Goal: Register for event/course

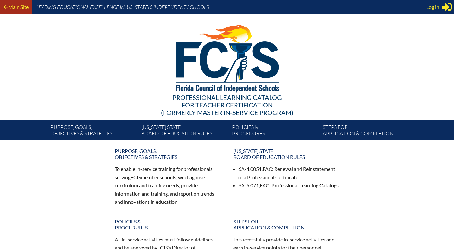
type input "cbraemer622@outlook.com"
click at [24, 6] on link "Main Site" at bounding box center [16, 7] width 30 height 9
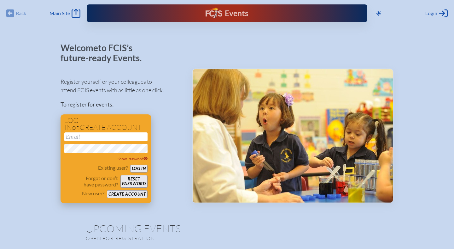
type input "[EMAIL_ADDRESS][DOMAIN_NAME]"
click at [142, 167] on button "Log in" at bounding box center [138, 168] width 17 height 8
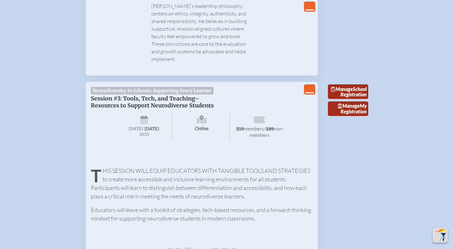
scroll to position [734, 0]
click at [362, 85] on link "Manage School Registration" at bounding box center [348, 92] width 40 height 15
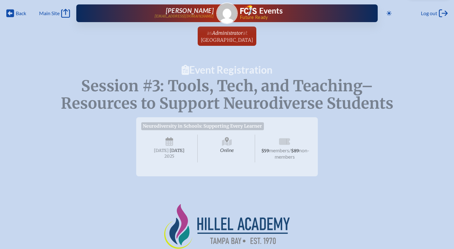
click at [227, 148] on span "Online" at bounding box center [227, 148] width 56 height 28
click at [216, 125] on span "Neurodiversity in Schools: Supporting Every Learner" at bounding box center [202, 126] width 123 height 8
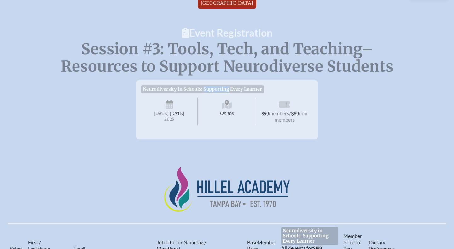
scroll to position [34, 0]
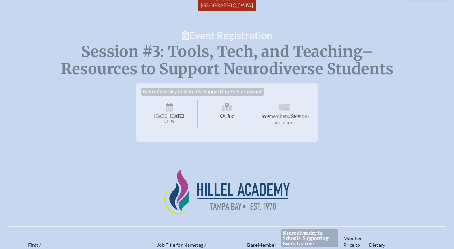
click at [228, 121] on span "Online" at bounding box center [227, 114] width 56 height 28
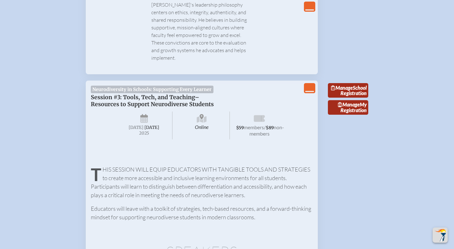
scroll to position [732, 0]
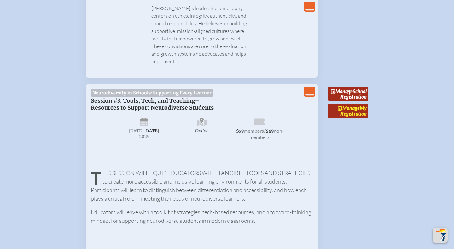
click at [351, 103] on link "Manage My Registration" at bounding box center [348, 110] width 40 height 15
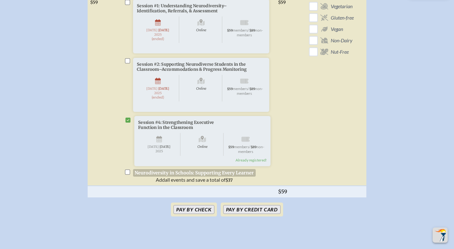
scroll to position [285, 0]
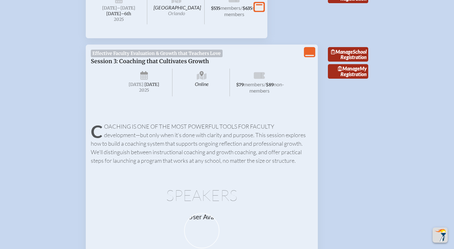
scroll to position [732, 0]
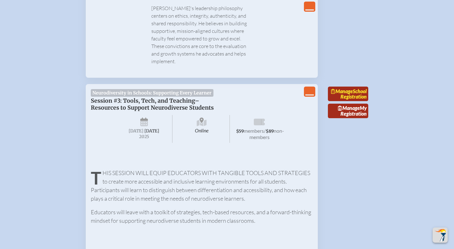
click at [361, 86] on link "Manage School Registration" at bounding box center [348, 93] width 40 height 15
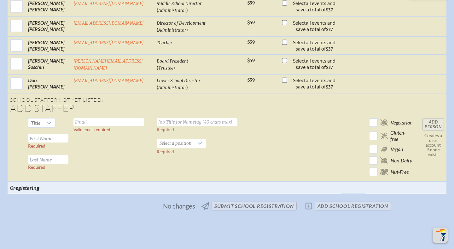
scroll to position [481, 0]
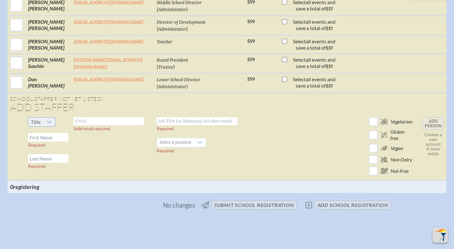
click at [54, 117] on div at bounding box center [49, 121] width 12 height 9
click at [49, 112] on li "Mr" at bounding box center [42, 111] width 27 height 9
click at [84, 117] on input "text" at bounding box center [109, 121] width 71 height 8
type input "[EMAIL_ADDRESS][DOMAIN_NAME]"
click at [189, 117] on input "text" at bounding box center [197, 121] width 81 height 8
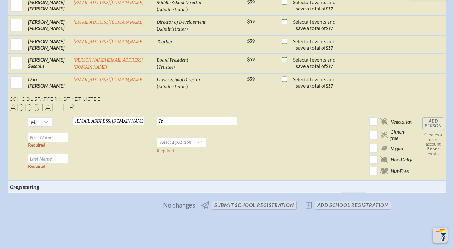
type input "T"
type input "5-8 Math Teacher"
click at [194, 138] on div at bounding box center [200, 142] width 12 height 9
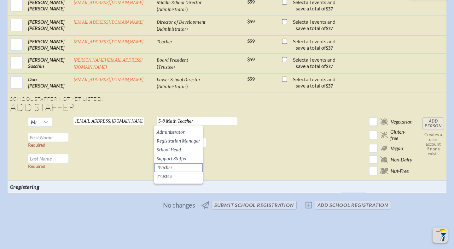
click at [188, 166] on li "Teacher" at bounding box center [178, 167] width 49 height 9
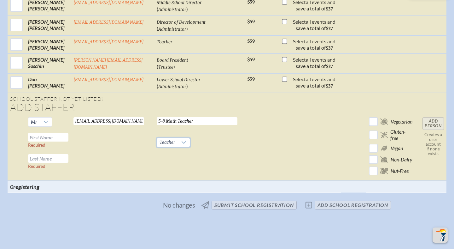
click at [57, 121] on td "Mr Required Required" at bounding box center [48, 148] width 45 height 66
click at [56, 133] on input "text" at bounding box center [48, 137] width 40 height 9
type input "[PERSON_NAME]"
click at [34, 154] on input "text" at bounding box center [48, 158] width 40 height 9
type input "[PERSON_NAME]"
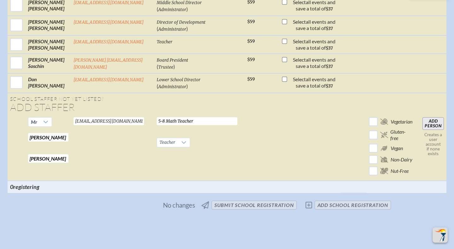
click at [437, 117] on input "Add Person" at bounding box center [433, 123] width 21 height 13
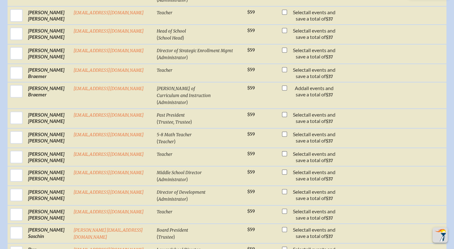
scroll to position [330, 0]
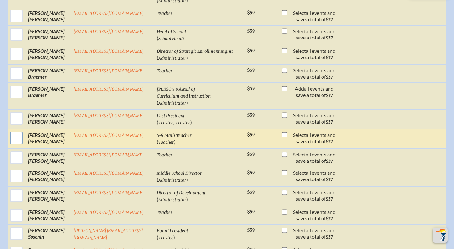
click at [19, 130] on input "checkbox" at bounding box center [17, 138] width 16 height 16
checkbox input "true"
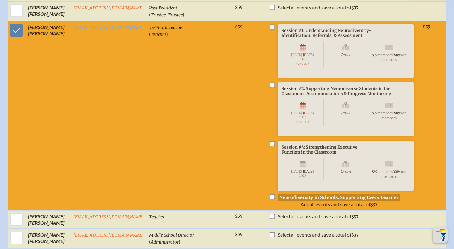
scroll to position [437, 0]
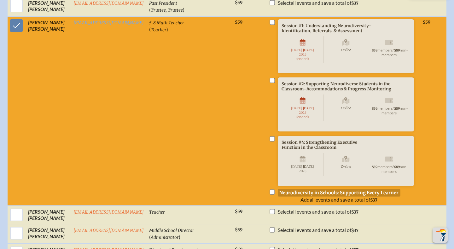
click at [270, 193] on input "checkbox" at bounding box center [272, 191] width 5 height 5
checkbox input "true"
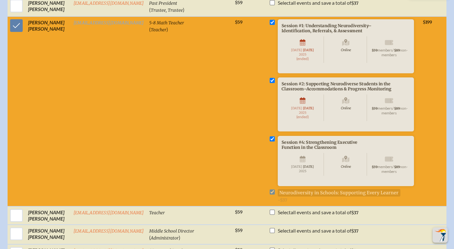
click at [269, 132] on li "Session #2: Supporting Neurodiverse Students in the Classroom–Accommodations & …" at bounding box center [343, 113] width 149 height 72
click at [270, 136] on input "checkbox" at bounding box center [272, 138] width 5 height 5
checkbox input "false"
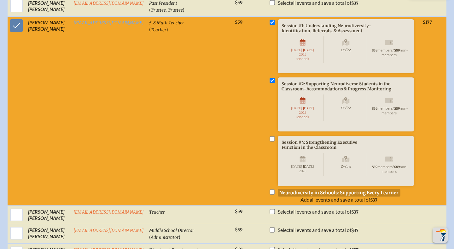
click at [269, 68] on li "Session #1: Understanding Neurodiversity–Identification, Referrals, & Assessmen…" at bounding box center [343, 55] width 149 height 72
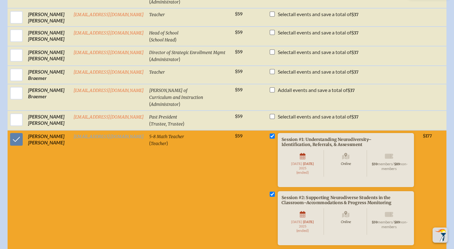
scroll to position [320, 0]
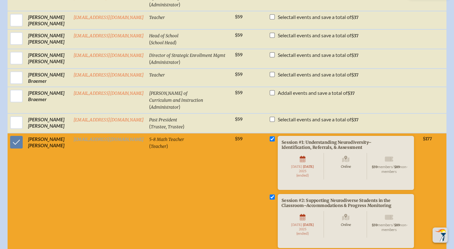
click at [271, 194] on li "Session #2: Supporting Neurodiverse Students in the Classroom–Accommodations & …" at bounding box center [343, 230] width 149 height 72
click at [270, 194] on input "checkbox" at bounding box center [272, 196] width 5 height 5
checkbox input "false"
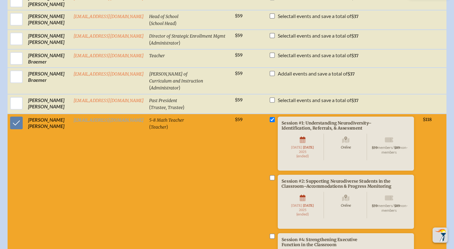
click at [270, 117] on input "checkbox" at bounding box center [272, 119] width 5 height 5
checkbox input "false"
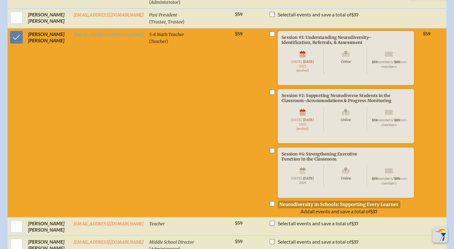
scroll to position [426, 0]
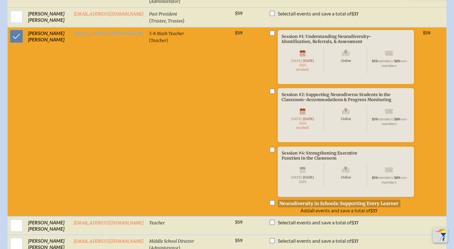
click at [278, 141] on span "Session #2: Supporting Neurodiverse Students in the Classroom–Accommodations & …" at bounding box center [369, 124] width 182 height 72
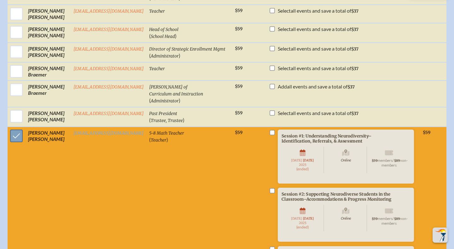
click at [20, 128] on input "checkbox" at bounding box center [17, 136] width 16 height 16
checkbox input "false"
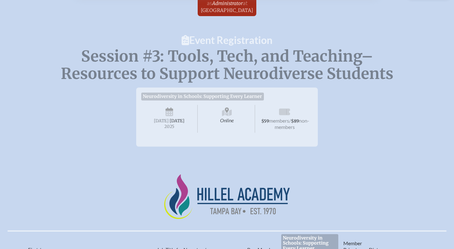
scroll to position [35, 0]
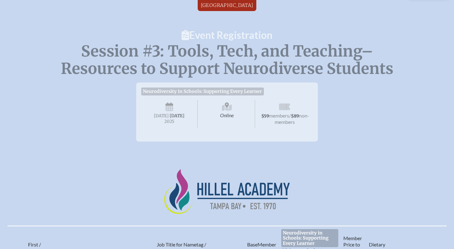
click at [216, 45] on span "Session #3: Tools, Tech, and Teaching–Resources to Support Neurodiverse Students" at bounding box center [227, 60] width 333 height 36
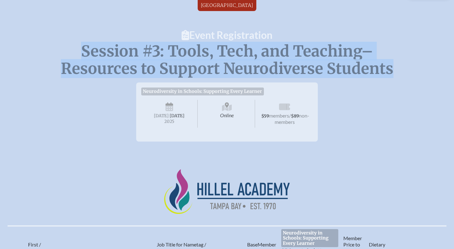
click at [216, 45] on span "Session #3: Tools, Tech, and Teaching–Resources to Support Neurodiverse Students" at bounding box center [227, 60] width 333 height 36
click at [209, 84] on div "Neurodiversity in Schools: Supporting Every Learner Session #3: Tools, Tech, an…" at bounding box center [227, 111] width 182 height 59
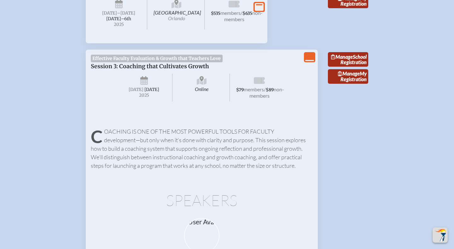
scroll to position [281, 0]
click at [353, 59] on span "Manage" at bounding box center [342, 56] width 22 height 6
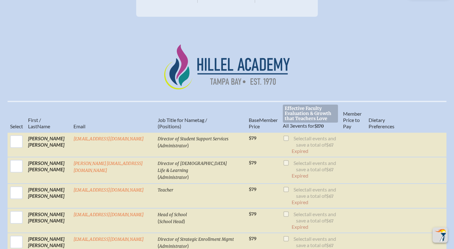
scroll to position [142, 0]
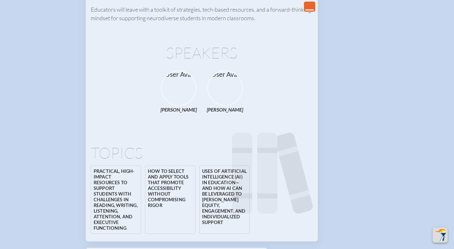
scroll to position [956, 0]
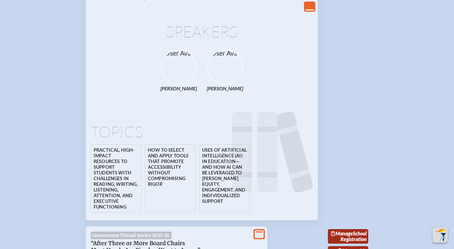
click at [124, 167] on li "Practical, high-impact resources to support students with challenges in reading…" at bounding box center [116, 178] width 50 height 68
click at [170, 160] on li "How to select and apply tools that promote accessibility without compromising r…" at bounding box center [170, 178] width 50 height 68
click at [248, 184] on li "Uses of artificial intelligence (AI) in education—and how AI can be leveraged t…" at bounding box center [224, 178] width 50 height 68
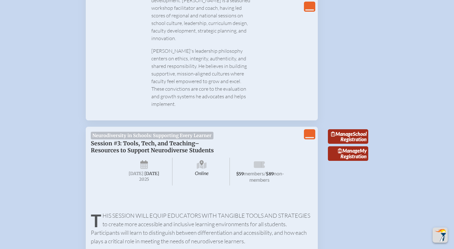
scroll to position [684, 0]
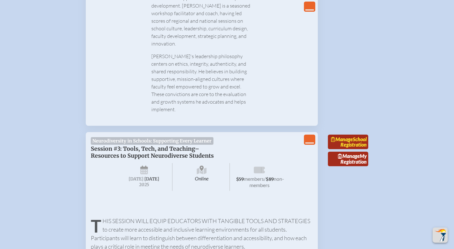
click at [350, 134] on link "Manage School Registration" at bounding box center [348, 141] width 40 height 15
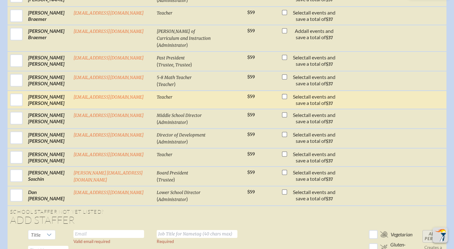
scroll to position [388, 0]
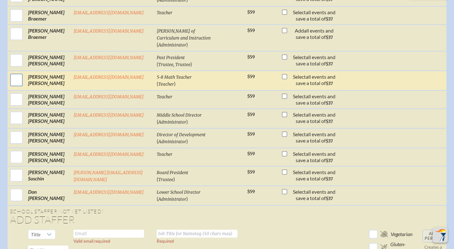
click at [16, 72] on input "checkbox" at bounding box center [17, 80] width 16 height 16
checkbox input "true"
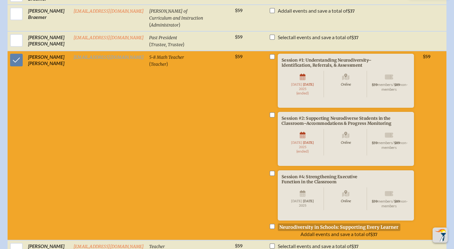
scroll to position [401, 0]
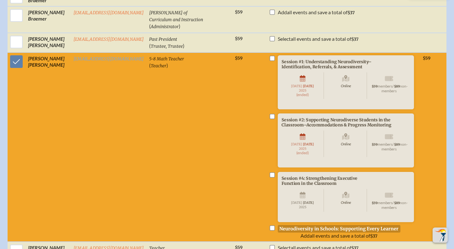
click at [447, 55] on icon at bounding box center [449, 57] width 5 height 5
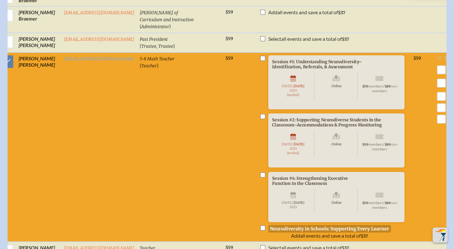
scroll to position [0, 0]
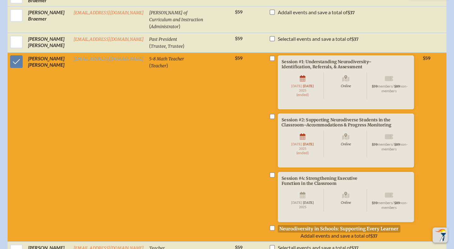
click at [270, 173] on input "checkbox" at bounding box center [272, 174] width 5 height 5
click at [270, 172] on input "checkbox" at bounding box center [272, 174] width 5 height 5
checkbox input "false"
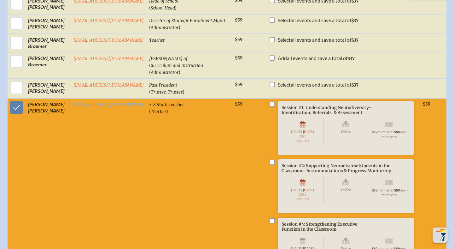
scroll to position [352, 0]
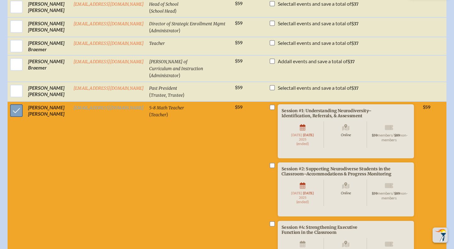
click at [12, 103] on input "checkbox" at bounding box center [17, 111] width 16 height 16
checkbox input "false"
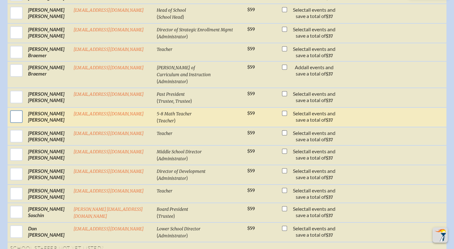
scroll to position [352, 0]
